Goal: Task Accomplishment & Management: Manage account settings

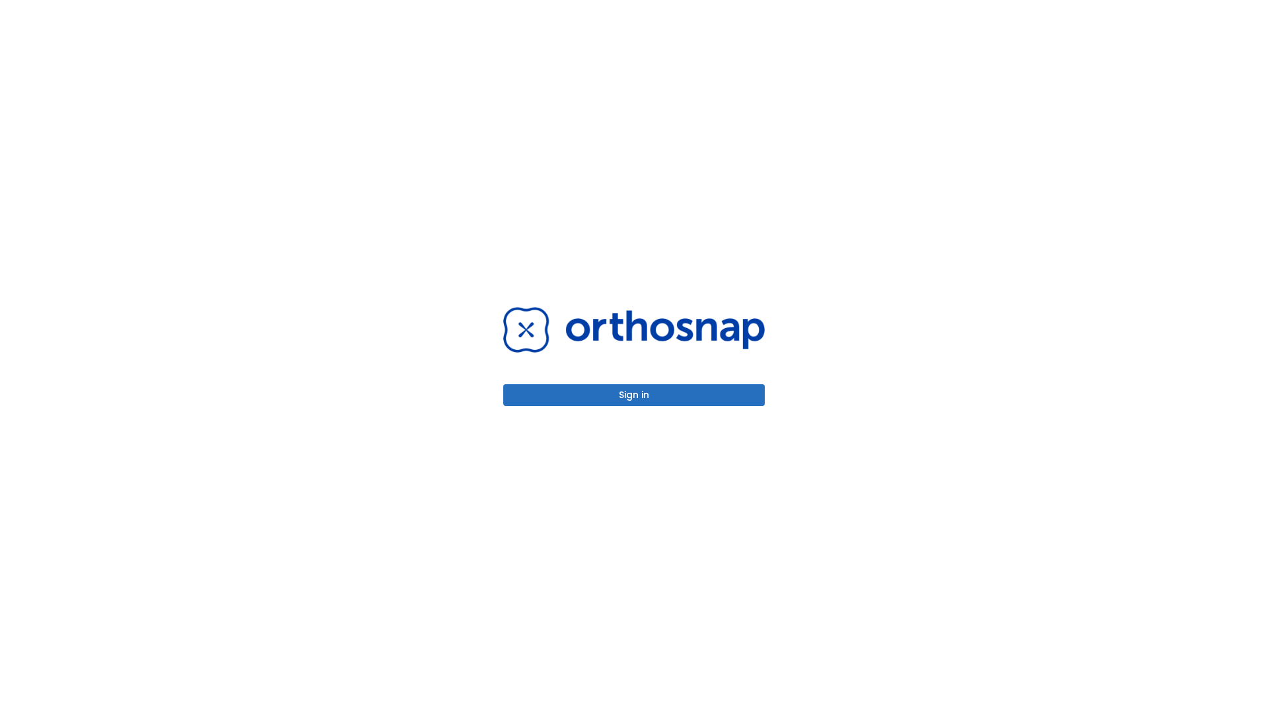
click at [634, 395] on button "Sign in" at bounding box center [634, 395] width 262 height 22
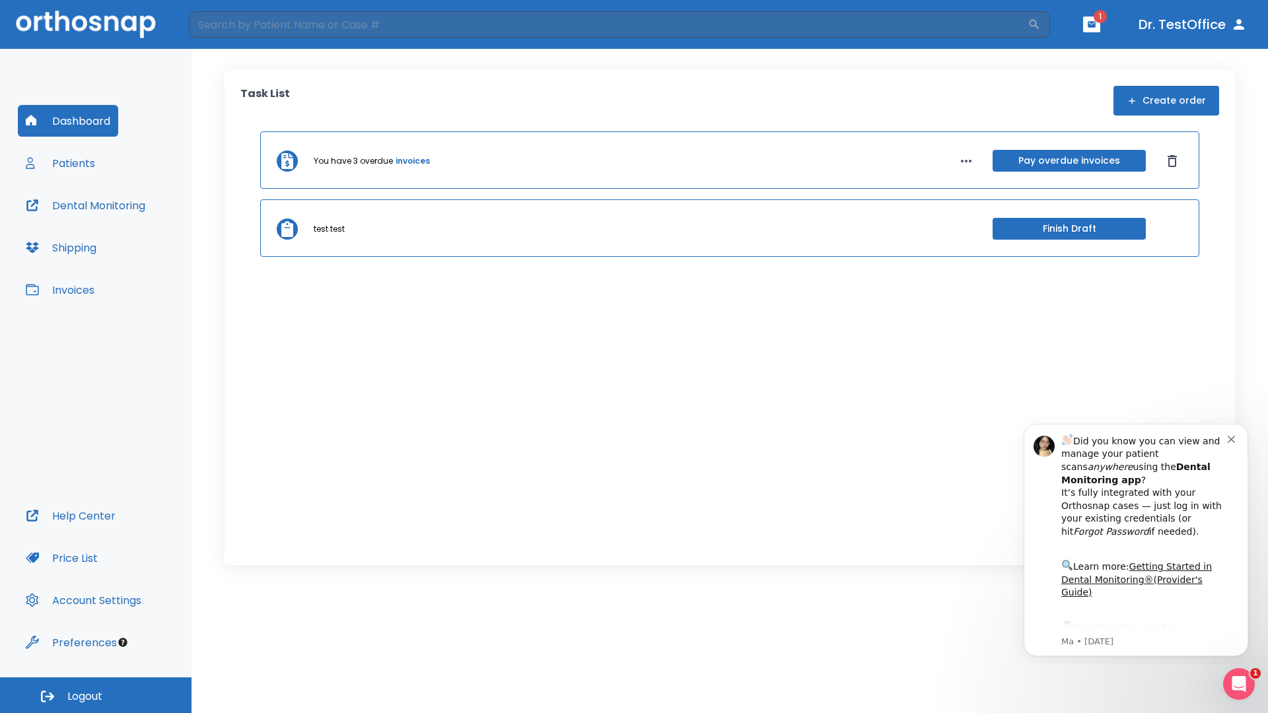
click at [96, 696] on span "Logout" at bounding box center [84, 697] width 35 height 15
